Goal: Information Seeking & Learning: Learn about a topic

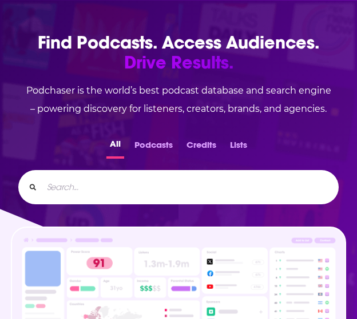
scroll to position [65, 0]
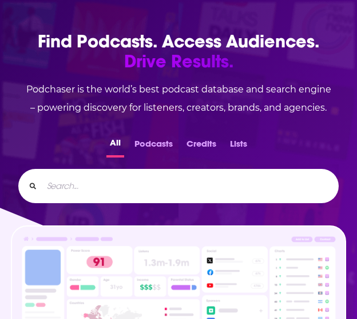
click at [116, 195] on input "Search..." at bounding box center [185, 186] width 286 height 18
type input "latent space ai"
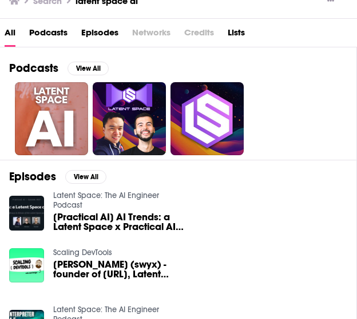
scroll to position [86, 0]
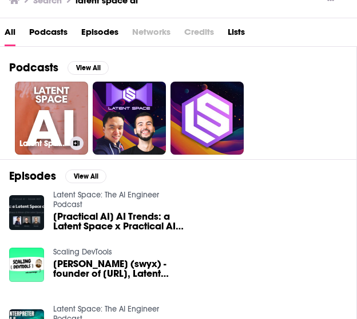
click at [31, 121] on link "Latent Space AI" at bounding box center [51, 118] width 73 height 73
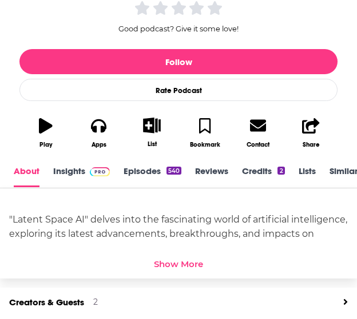
scroll to position [1, 0]
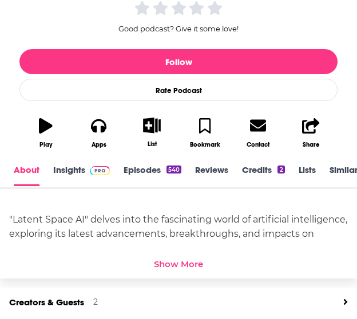
click at [170, 262] on div "Show More" at bounding box center [178, 264] width 49 height 11
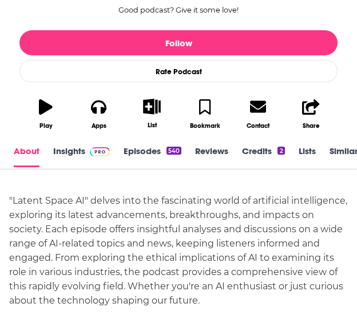
scroll to position [258, 0]
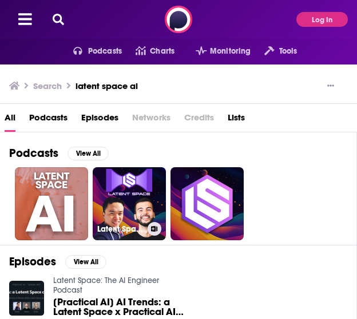
click at [119, 202] on link "Latent Space: The AI Engineer Podcast" at bounding box center [129, 203] width 73 height 73
